Goal: Find specific page/section: Find specific page/section

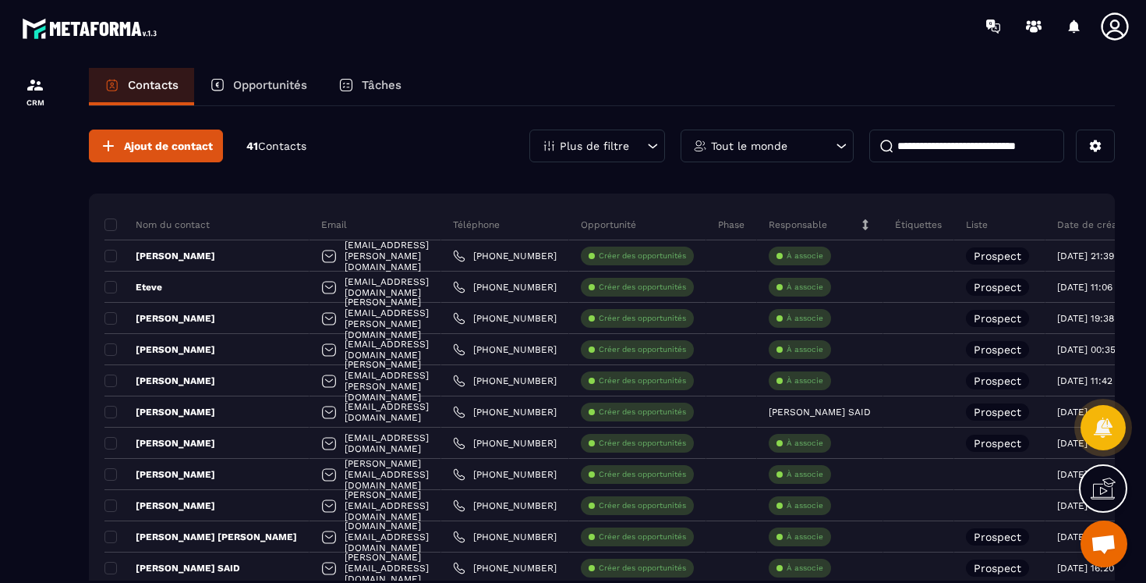
click at [267, 83] on p "Opportunités" at bounding box center [270, 85] width 74 height 14
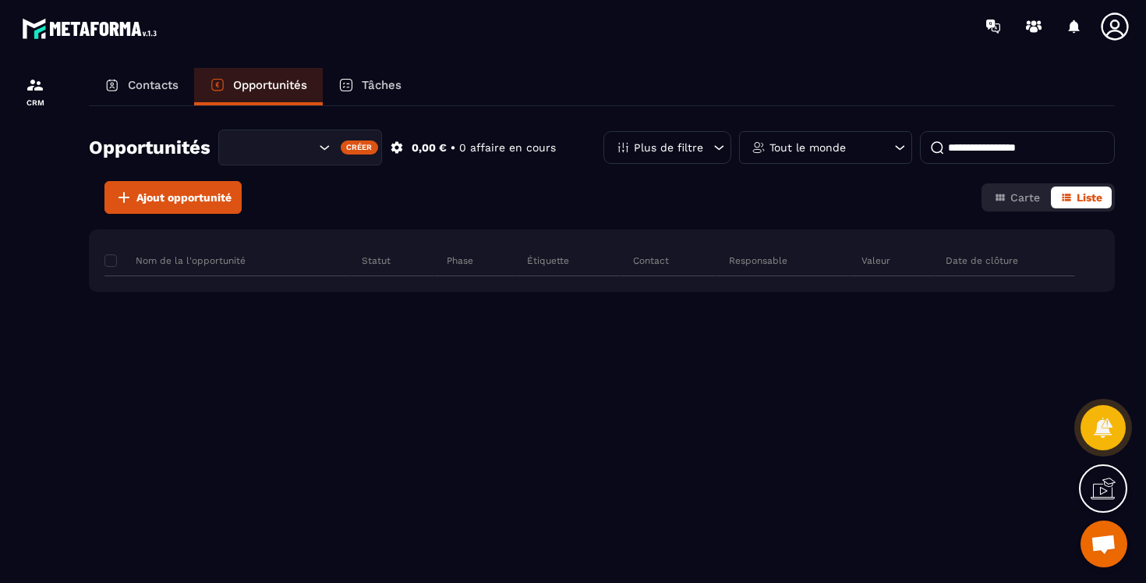
click at [143, 87] on p "Contacts" at bounding box center [153, 85] width 51 height 14
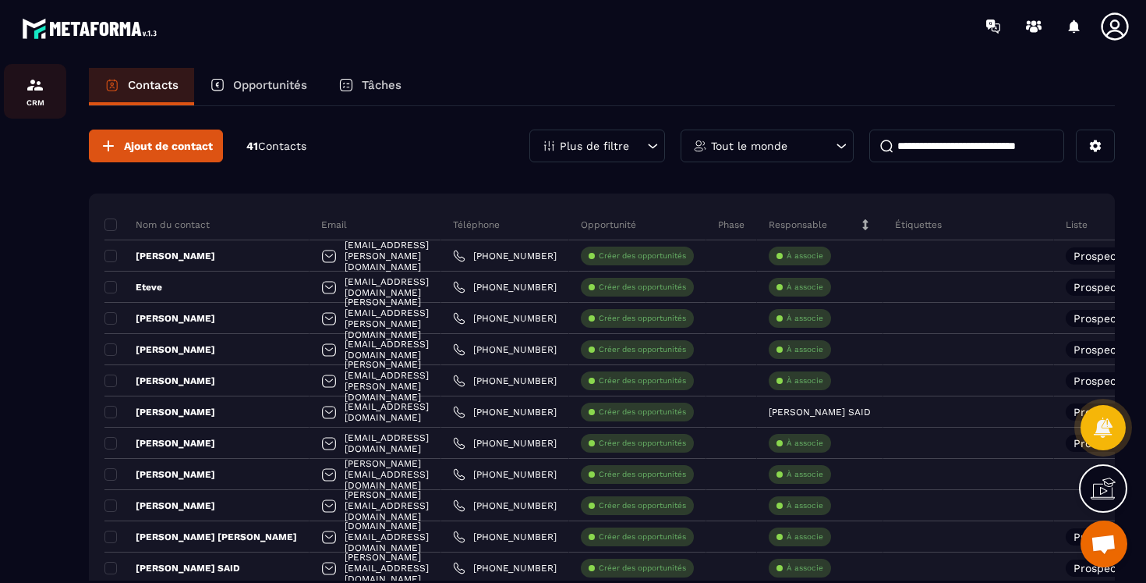
click at [40, 90] on img at bounding box center [35, 85] width 19 height 19
click at [24, 306] on div at bounding box center [35, 339] width 70 height 575
click at [653, 140] on icon at bounding box center [653, 146] width 16 height 16
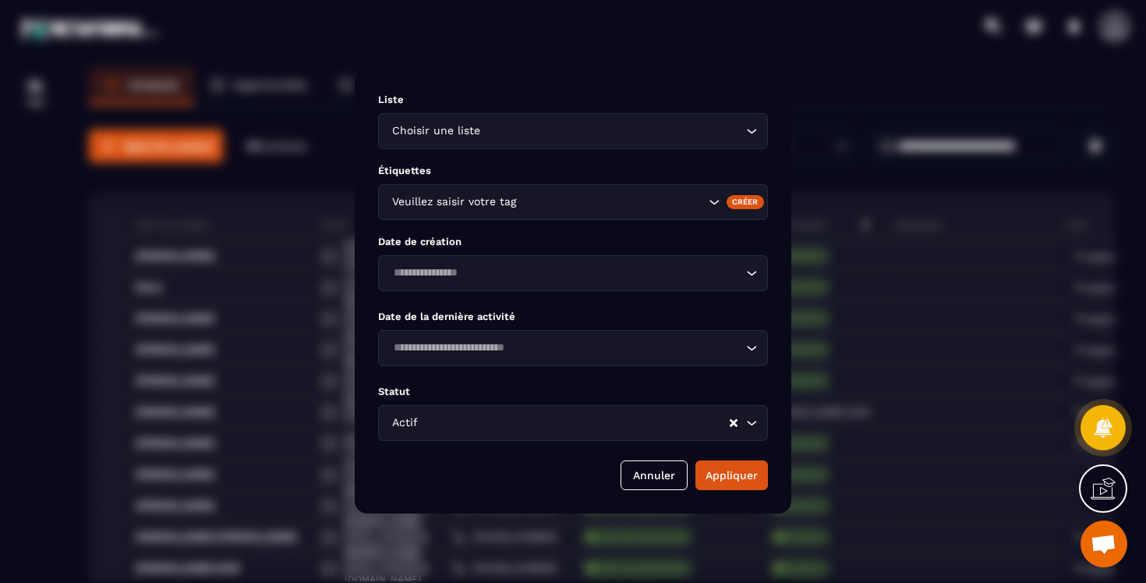
click at [821, 86] on div "Modal window" at bounding box center [573, 291] width 1146 height 583
click at [658, 58] on div "Modal window" at bounding box center [573, 291] width 1146 height 583
click at [657, 472] on button "Annuler" at bounding box center [654, 475] width 67 height 30
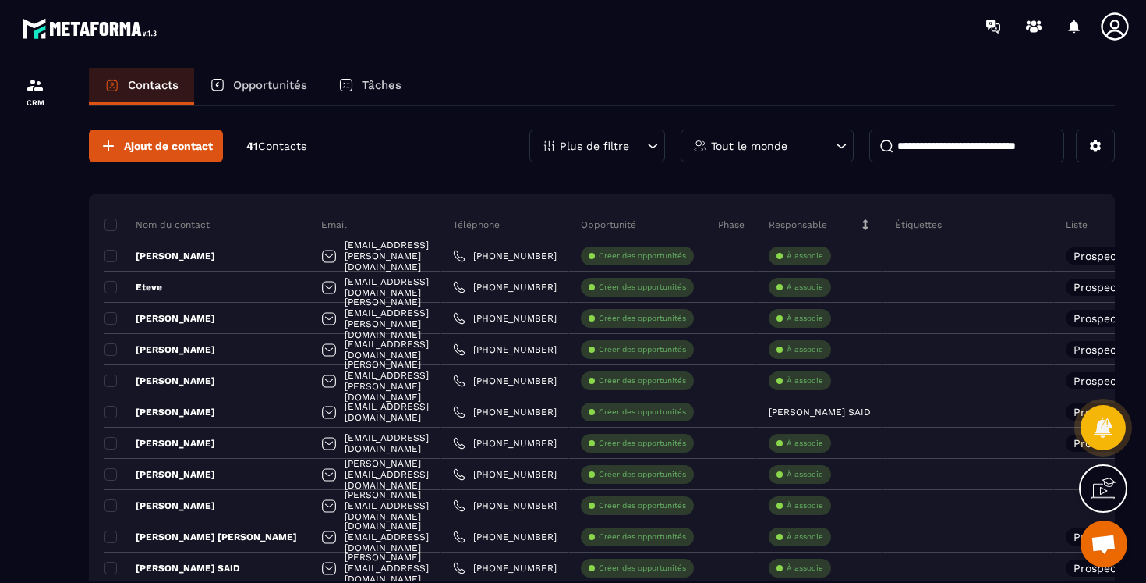
click at [788, 153] on div "Tout le monde" at bounding box center [767, 145] width 173 height 33
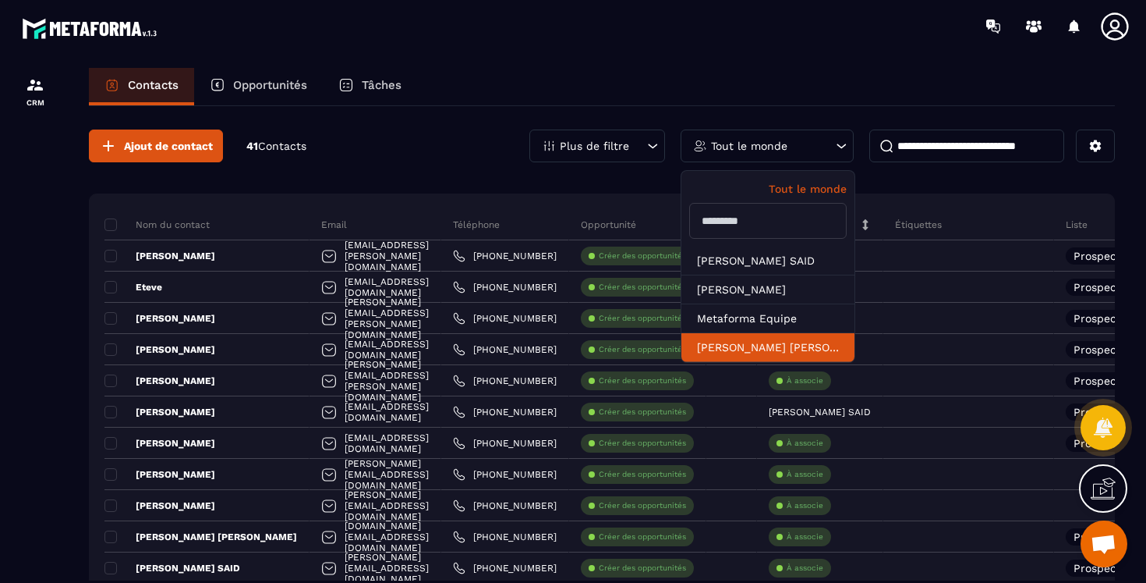
click at [722, 343] on li "[PERSON_NAME] [PERSON_NAME]" at bounding box center [768, 347] width 173 height 29
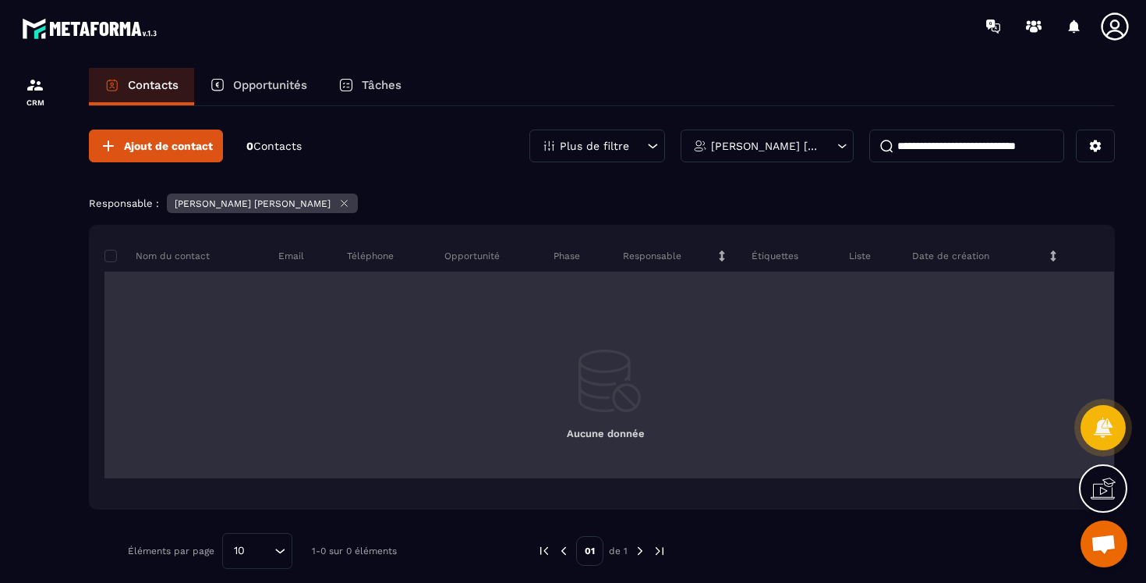
scroll to position [12, 0]
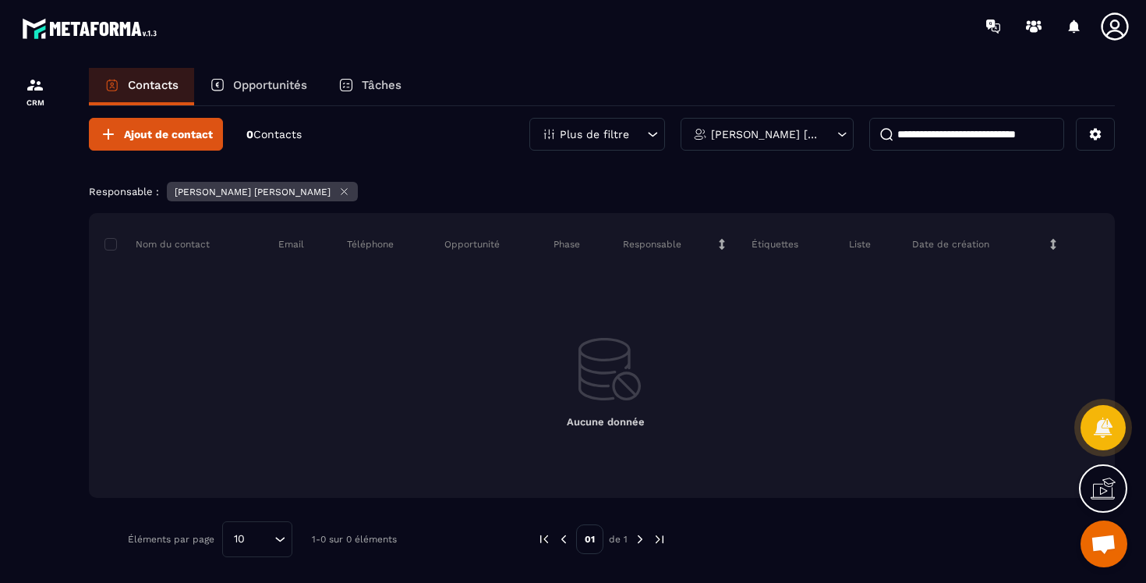
click at [778, 146] on div "[PERSON_NAME] [PERSON_NAME]" at bounding box center [767, 134] width 173 height 33
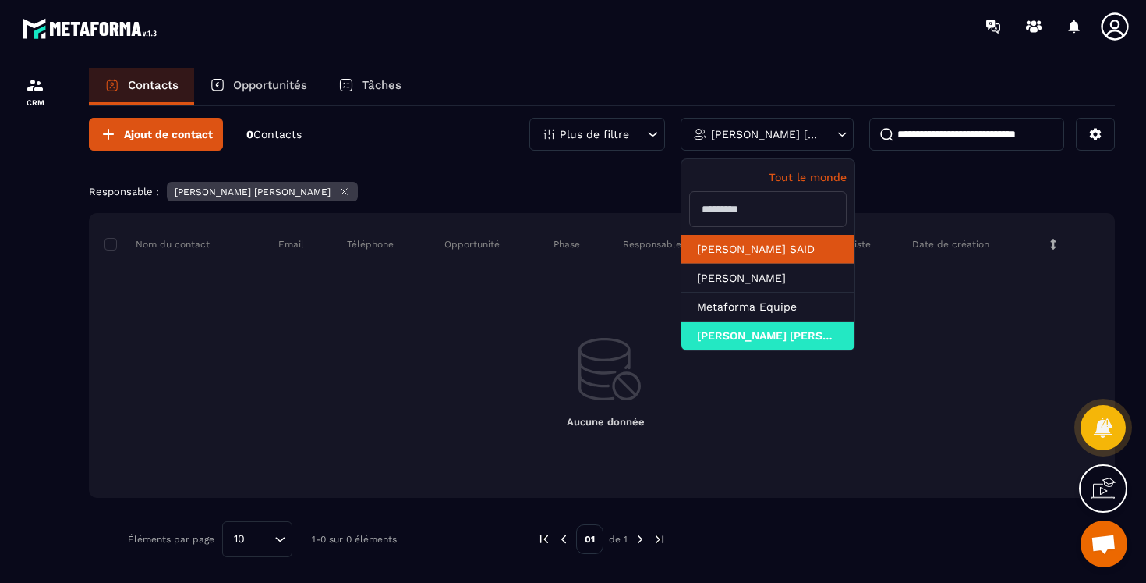
click at [746, 251] on li "[PERSON_NAME] SAID" at bounding box center [768, 249] width 173 height 29
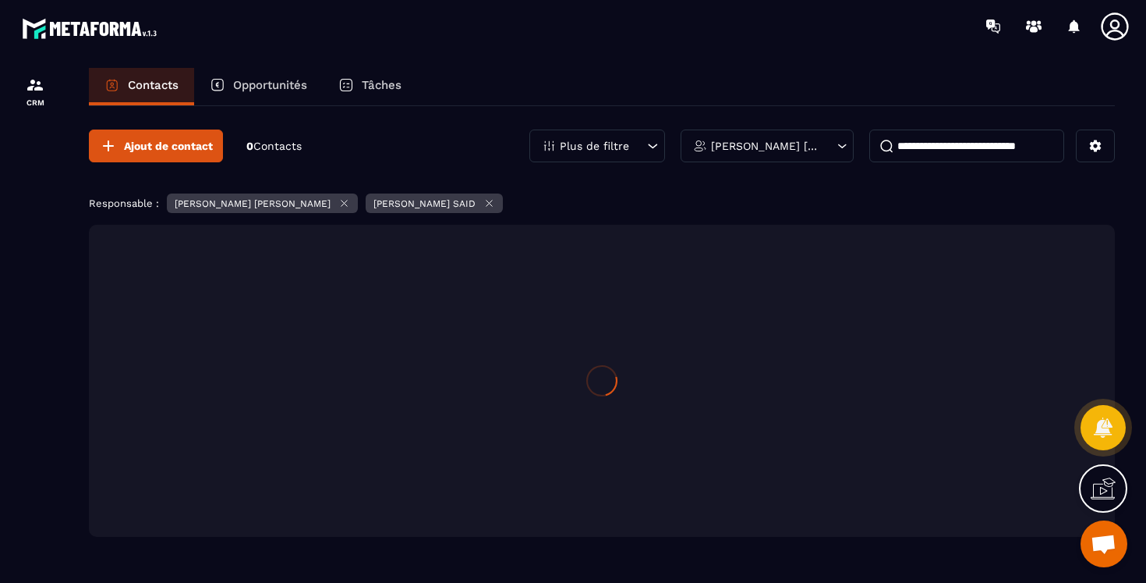
scroll to position [0, 0]
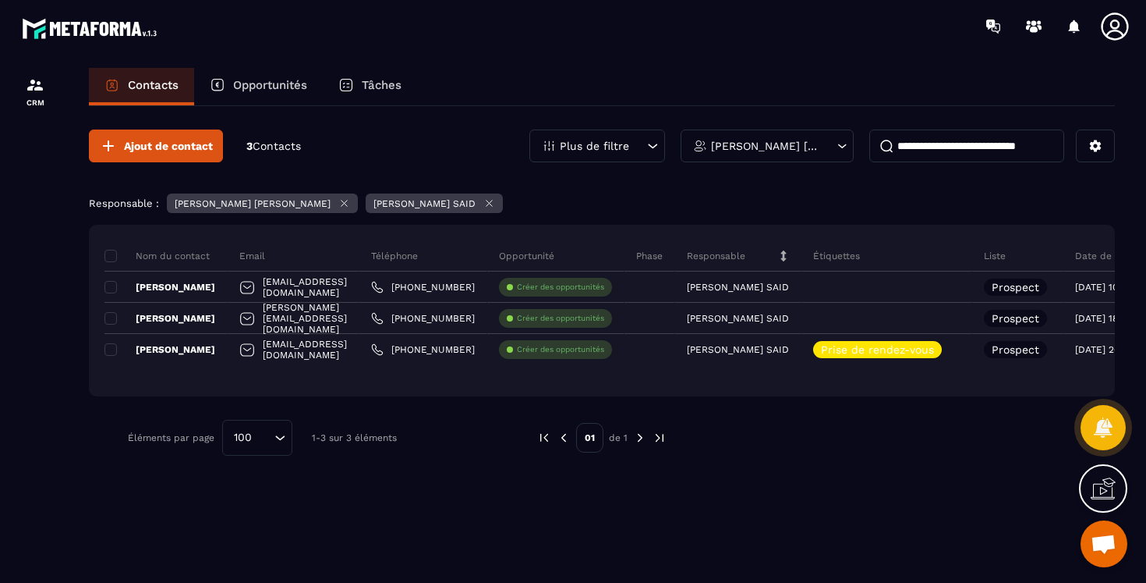
click at [827, 86] on div "Contacts Opportunités Tâches" at bounding box center [602, 86] width 1026 height 37
click at [815, 144] on p "[PERSON_NAME] [PERSON_NAME] SAID" at bounding box center [765, 145] width 108 height 11
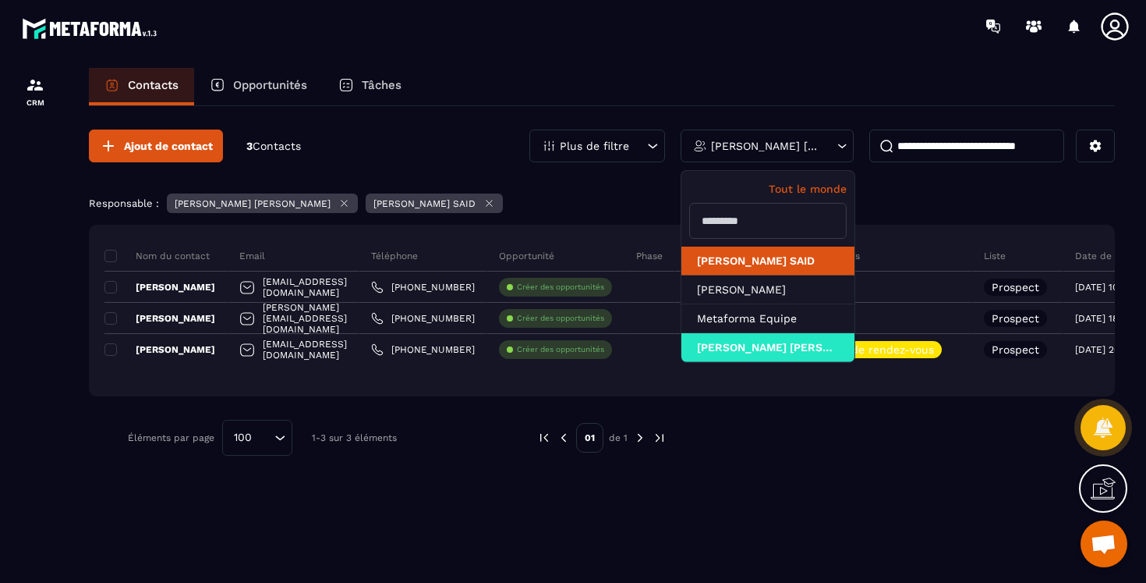
click at [797, 267] on li "[PERSON_NAME] SAID" at bounding box center [768, 260] width 173 height 29
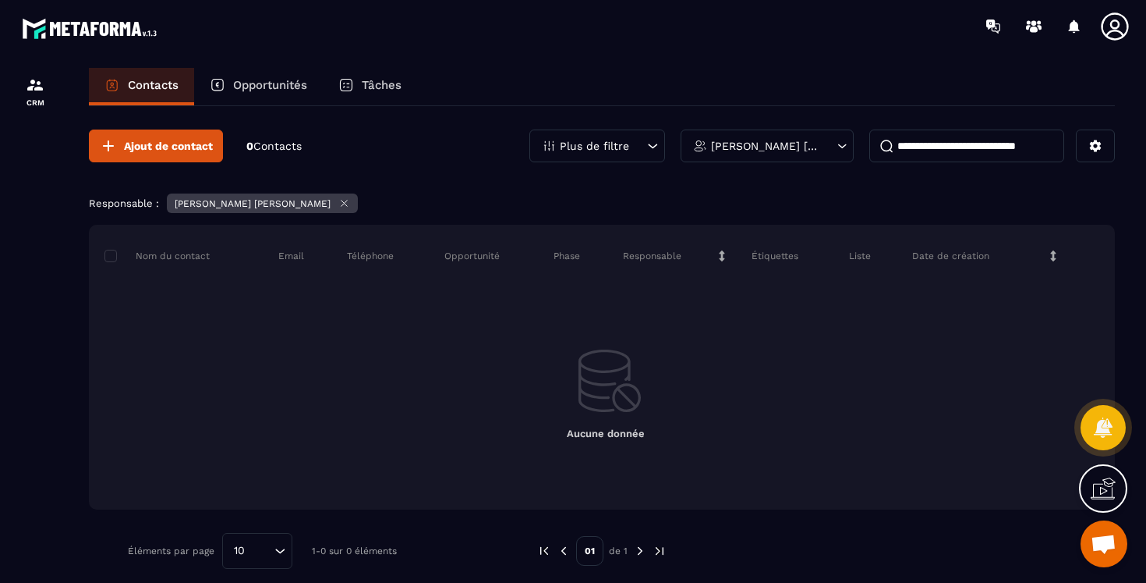
click at [802, 152] on div "[PERSON_NAME] [PERSON_NAME]" at bounding box center [767, 145] width 173 height 33
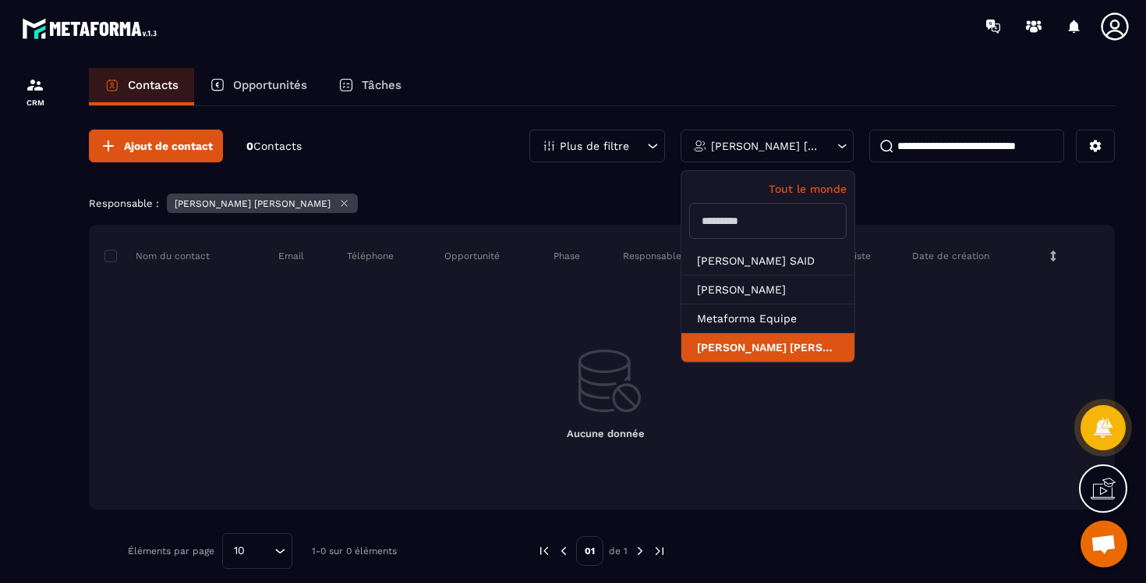
click at [760, 343] on li "[PERSON_NAME] [PERSON_NAME]" at bounding box center [768, 347] width 173 height 29
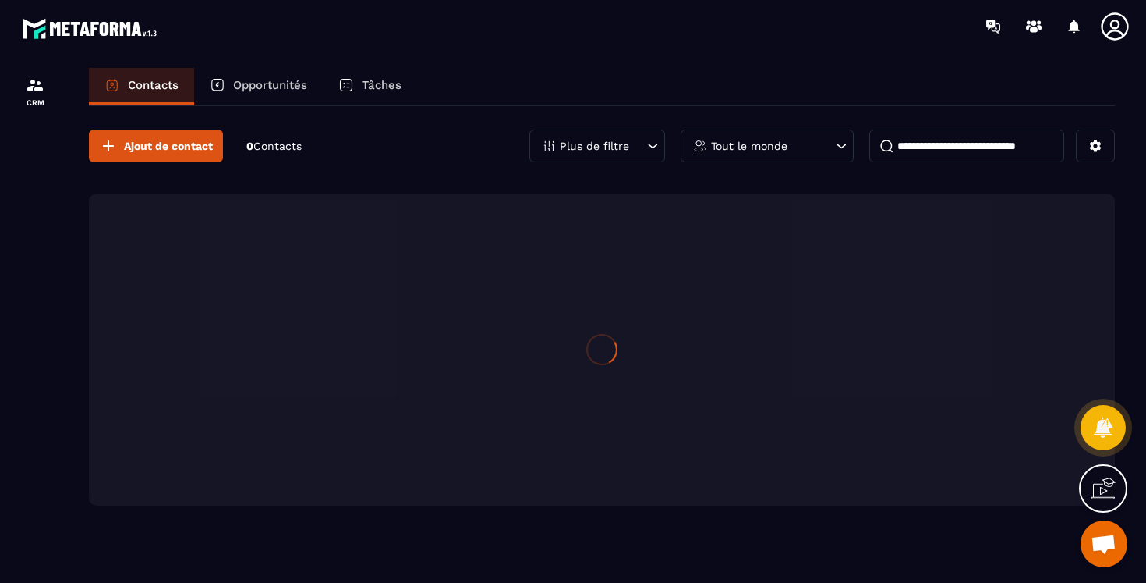
click at [796, 23] on div at bounding box center [664, 26] width 963 height 52
